Goal: Feedback & Contribution: Contribute content

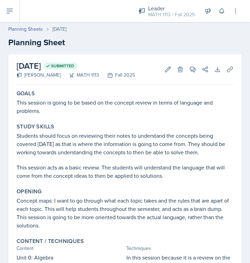
scroll to position [662, 0]
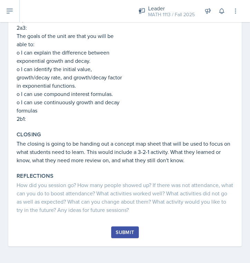
scroll to position [530, 0]
click at [124, 232] on div "Submit" at bounding box center [125, 233] width 18 height 6
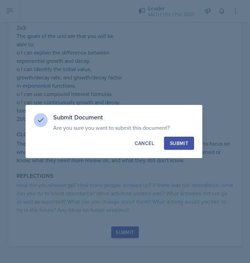
click at [171, 153] on div "Submit Document Are you sure you want to submit this document? This document wi…" at bounding box center [114, 131] width 177 height 53
click at [174, 147] on button "Submit" at bounding box center [179, 143] width 30 height 13
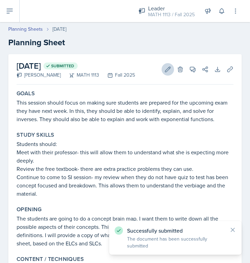
scroll to position [0, 0]
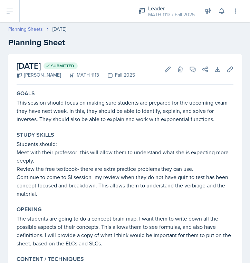
click at [37, 30] on link "Planning Sheets" at bounding box center [25, 29] width 35 height 7
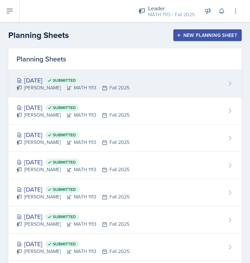
click at [48, 94] on div "Sep 23rd, 2025 Submitted Lauren Jones MATH 1113 Fall 2025" at bounding box center [124, 83] width 233 height 27
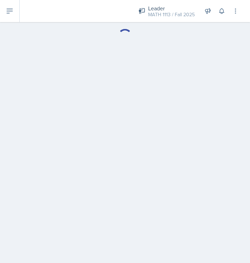
click at [48, 108] on main at bounding box center [125, 142] width 250 height 241
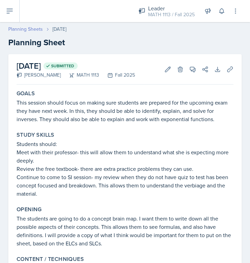
click at [27, 30] on link "Planning Sheets" at bounding box center [25, 29] width 35 height 7
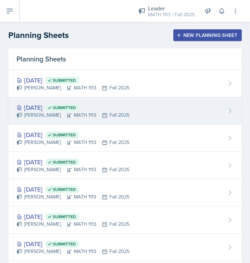
click at [50, 102] on div "Sep 22nd, 2025 Submitted Lauren Jones MATH 1113 Fall 2025" at bounding box center [124, 110] width 233 height 27
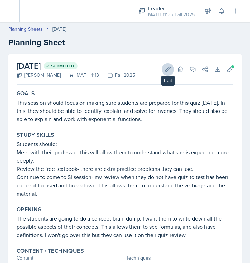
click at [163, 66] on button "Edit" at bounding box center [168, 69] width 12 height 12
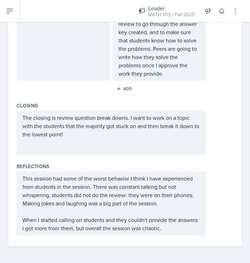
scroll to position [489, 0]
click at [177, 228] on p "When I started calling on students and they couldn't provide the answers I got …" at bounding box center [110, 224] width 177 height 17
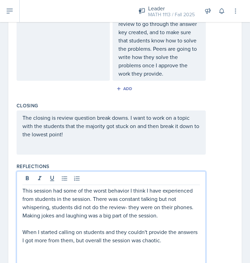
scroll to position [621, 0]
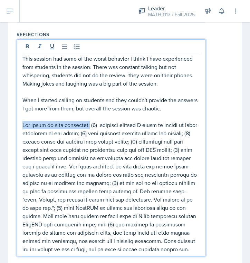
drag, startPoint x: 95, startPoint y: 126, endPoint x: 16, endPoint y: 126, distance: 79.1
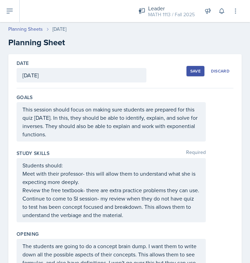
scroll to position [0, 0]
click at [199, 69] on div "Save" at bounding box center [195, 71] width 10 height 6
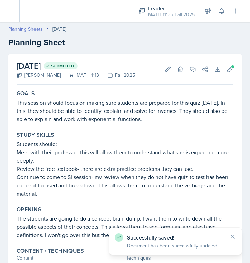
click at [38, 31] on link "Planning Sheets" at bounding box center [25, 29] width 35 height 7
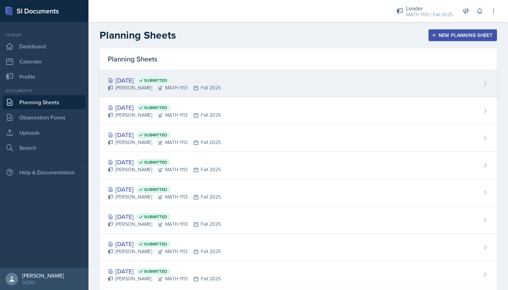
click at [196, 81] on div "Sep 23rd, 2025 Submitted" at bounding box center [164, 80] width 113 height 9
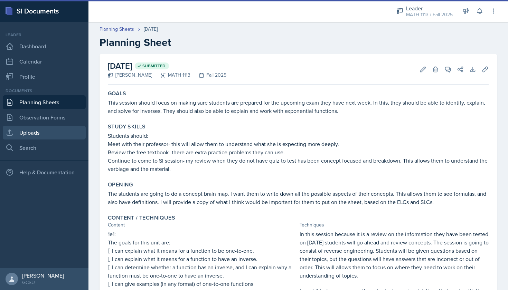
click at [24, 137] on link "Uploads" at bounding box center [44, 133] width 83 height 14
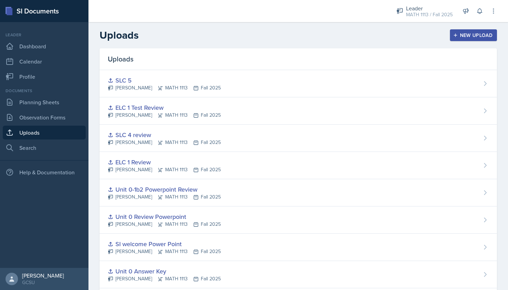
click at [250, 34] on div "New Upload" at bounding box center [473, 35] width 38 height 6
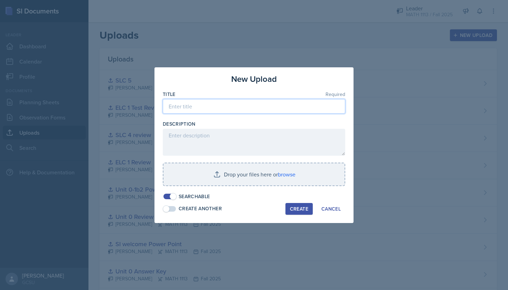
click at [235, 108] on input at bounding box center [254, 106] width 182 height 15
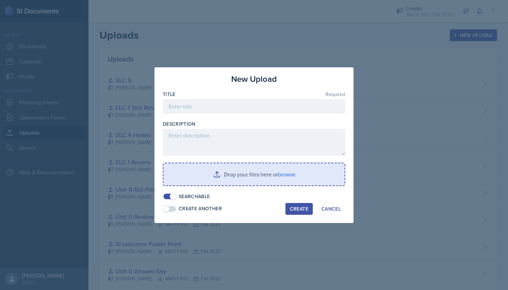
click at [214, 173] on input "file" at bounding box center [253, 174] width 181 height 22
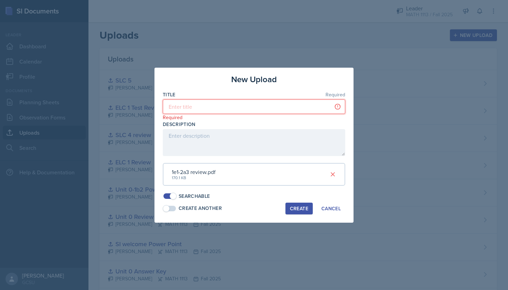
click at [226, 109] on input at bounding box center [254, 106] width 182 height 15
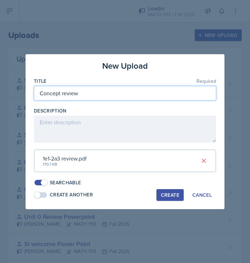
type input "Concept review"
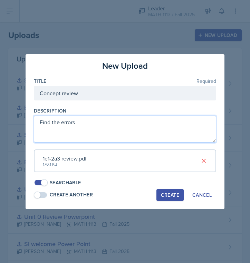
type textarea "Find the errors"
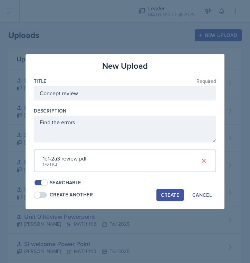
click at [171, 192] on div "Create" at bounding box center [170, 195] width 18 height 6
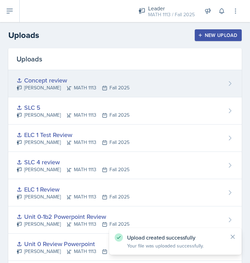
click at [114, 71] on div "Concept review Lauren Jones MATH 1113 Fall 2025" at bounding box center [124, 83] width 233 height 27
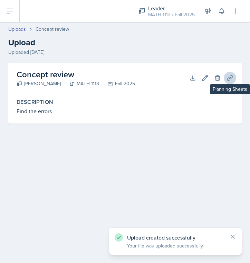
click at [230, 76] on icon at bounding box center [229, 77] width 5 height 5
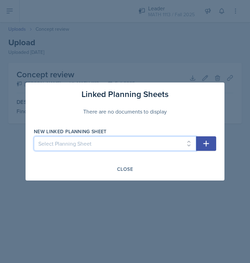
select select "e99a4091-d6bd-4f07-9acc-84a2180d6b9e"
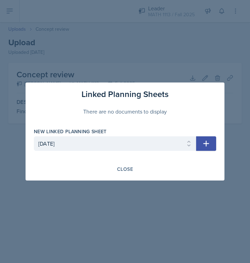
click at [205, 144] on icon "button" at bounding box center [206, 144] width 6 height 6
select select
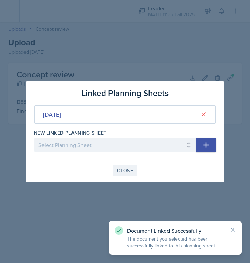
click at [126, 164] on div "Linked Planning Sheets Sep 23rd, 2025 New Linked Planning Sheet Select Planning…" at bounding box center [125, 131] width 199 height 100
